Goal: Find specific page/section: Find specific page/section

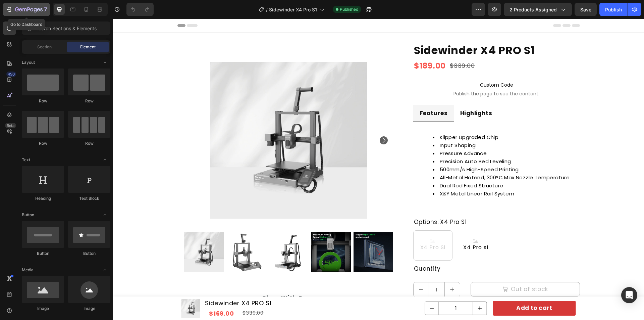
drag, startPoint x: 216, startPoint y: 185, endPoint x: 15, endPoint y: 10, distance: 266.3
click at [15, 10] on icon "button" at bounding box center [29, 10] width 28 height 6
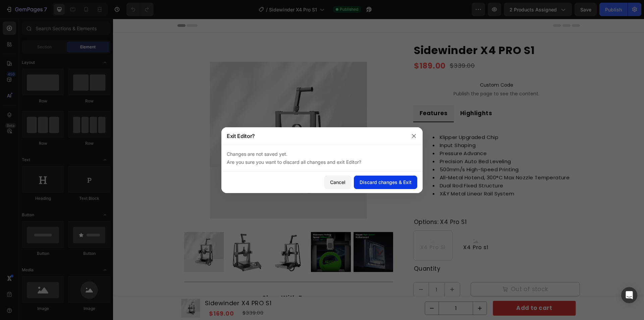
click at [390, 183] on div "Discard changes & Exit" at bounding box center [386, 181] width 52 height 7
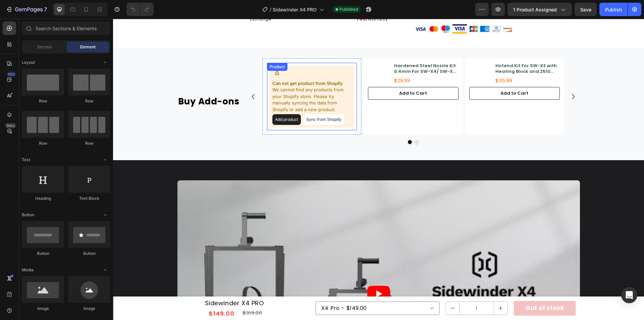
scroll to position [470, 0]
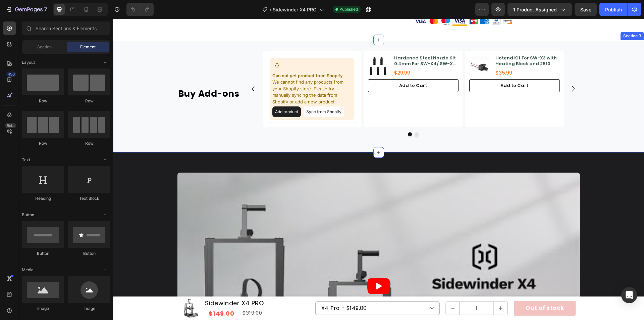
click at [152, 97] on div "Buy Add-ons Heading Can not get product from Shopify We cannot find any product…" at bounding box center [378, 96] width 531 height 91
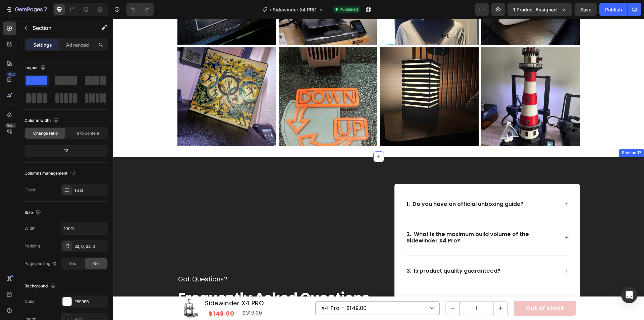
scroll to position [3020, 0]
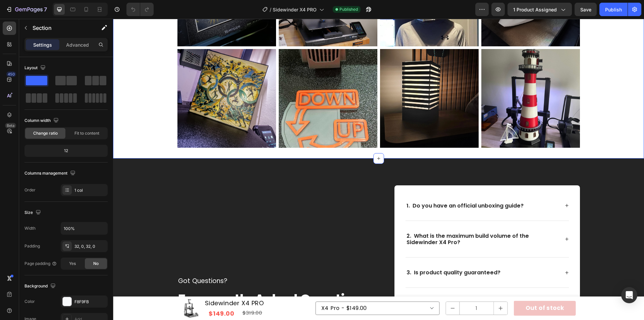
click at [138, 118] on div "Transform Your Creativity with Our 3D Printer Heading Real-life customer record…" at bounding box center [378, 23] width 531 height 249
click at [23, 29] on button "button" at bounding box center [25, 27] width 11 height 11
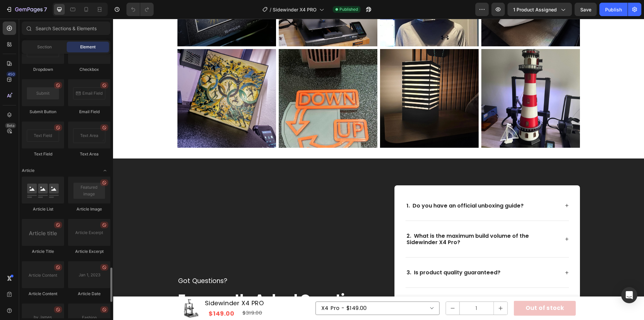
scroll to position [1768, 0]
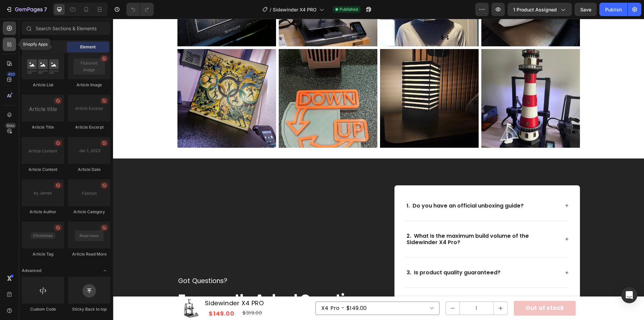
click at [8, 41] on div at bounding box center [9, 44] width 13 height 13
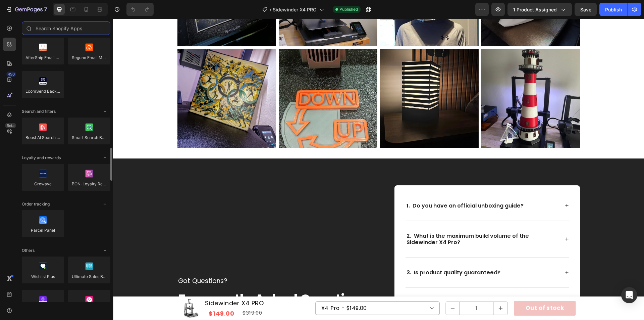
scroll to position [1152, 0]
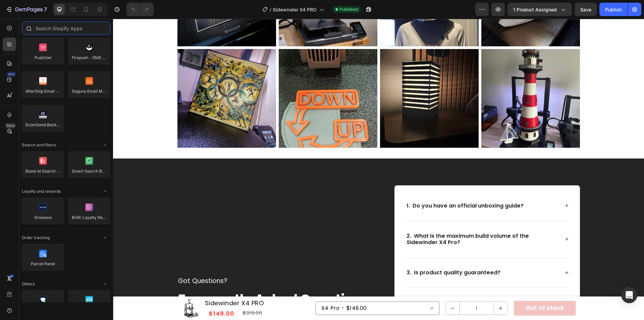
click at [68, 34] on input "text" at bounding box center [66, 27] width 89 height 13
paste input "Dadao Product Reviews"
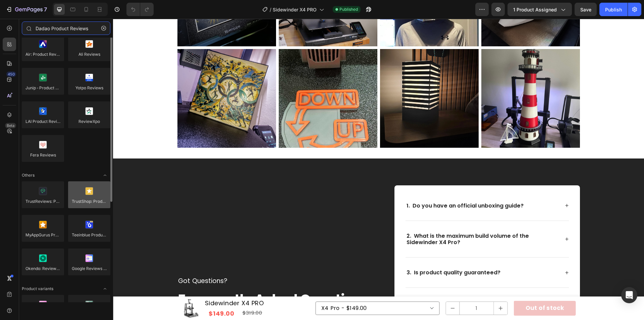
scroll to position [0, 0]
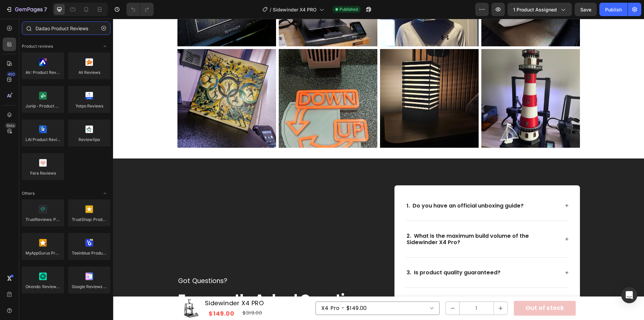
click at [71, 32] on input "Dadao Product Reviews" at bounding box center [66, 27] width 89 height 13
paste input "judge"
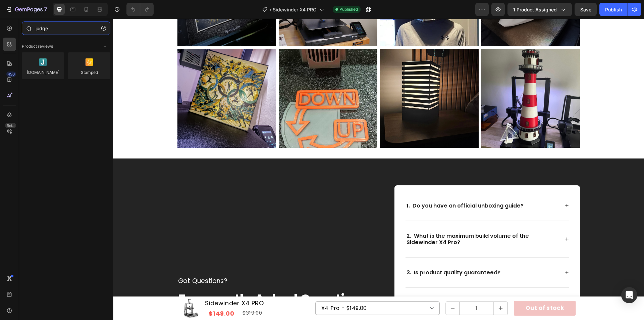
click at [51, 26] on input "judge" at bounding box center [66, 27] width 89 height 13
paste input "Dadao"
type input "Dadao"
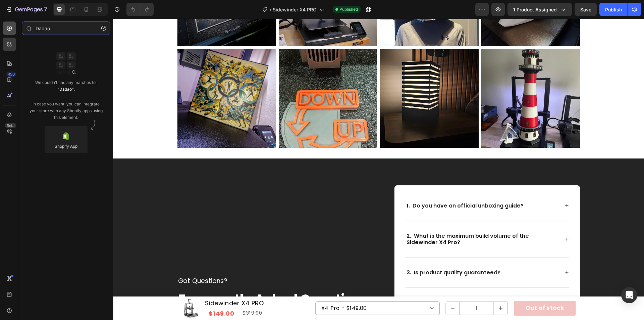
drag, startPoint x: 71, startPoint y: 28, endPoint x: 14, endPoint y: 28, distance: 57.0
click at [14, 28] on div "450 Beta Dadao Sections(0) Elements(0) We couldn’t find any matches for “Dadao”…" at bounding box center [56, 169] width 113 height 301
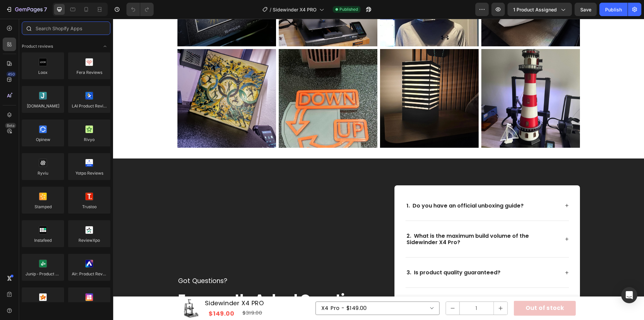
click at [67, 28] on input "text" at bounding box center [66, 27] width 89 height 13
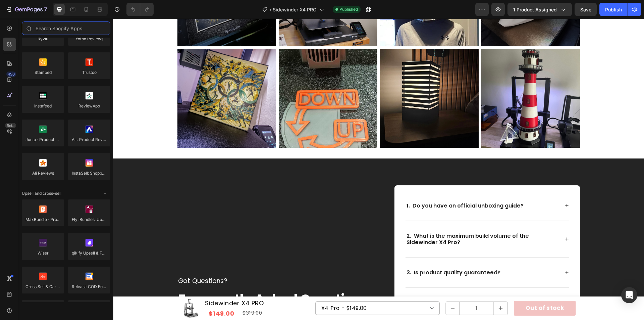
scroll to position [34, 0]
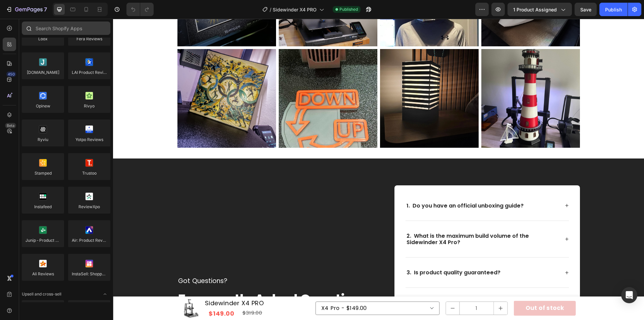
click at [77, 36] on div at bounding box center [66, 29] width 94 height 16
click at [77, 31] on input "text" at bounding box center [66, 27] width 89 height 13
paste input "Dadao"
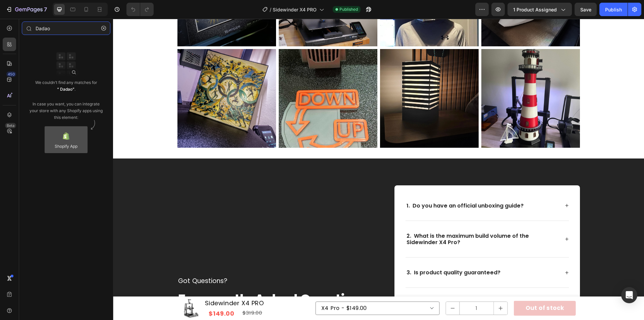
type input "Dadao"
click at [70, 141] on div at bounding box center [66, 139] width 43 height 27
